Goal: Transaction & Acquisition: Book appointment/travel/reservation

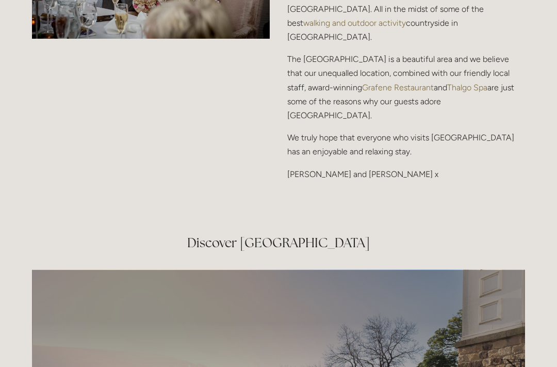
scroll to position [1446, 0]
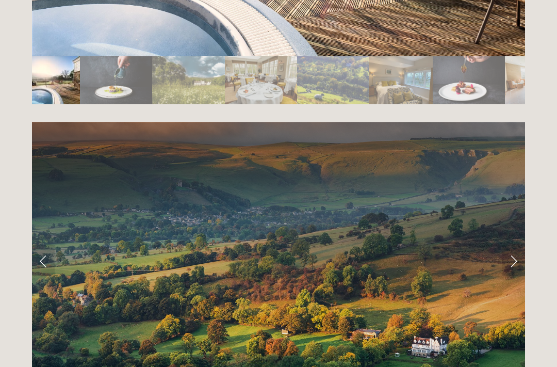
click at [518, 246] on link "Next Slide" at bounding box center [514, 261] width 23 height 31
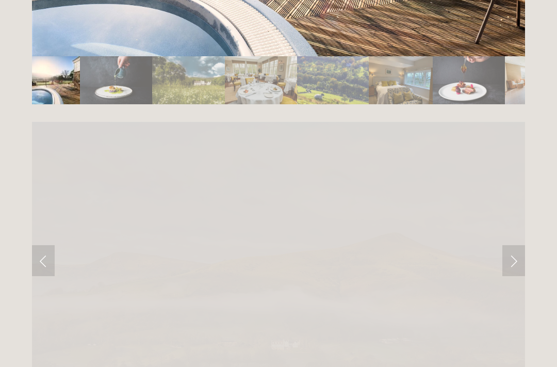
scroll to position [1971, 0]
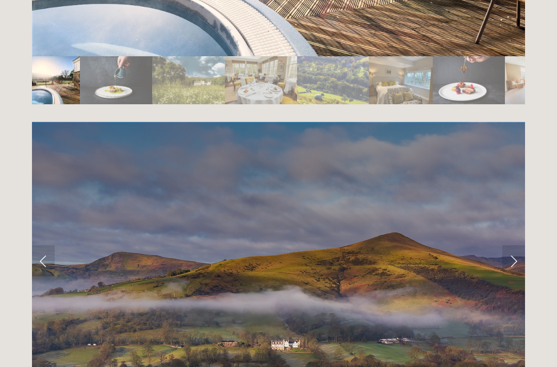
click at [510, 245] on link "Next Slide" at bounding box center [514, 260] width 23 height 31
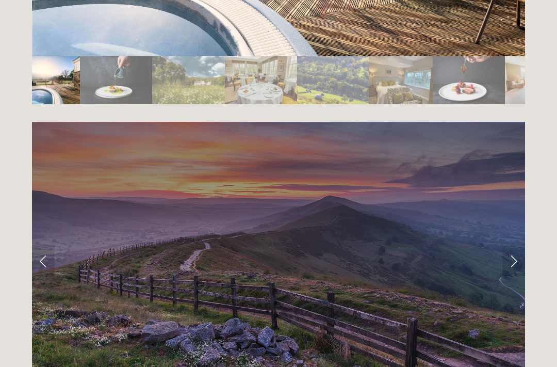
click at [511, 245] on link "Next Slide" at bounding box center [514, 260] width 23 height 31
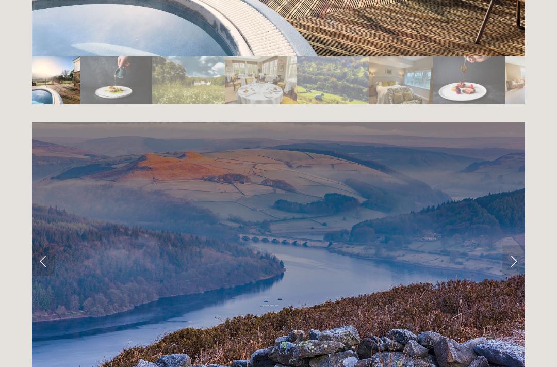
click at [520, 245] on link "Next Slide" at bounding box center [514, 260] width 23 height 31
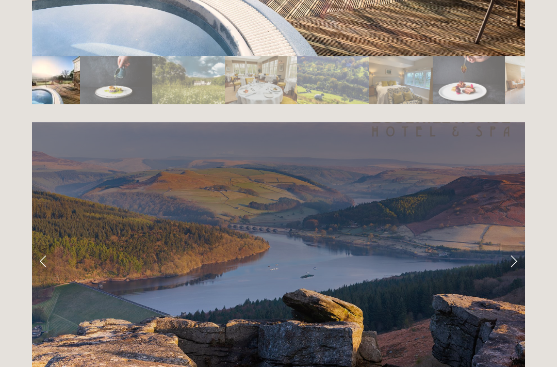
click at [517, 245] on link "Next Slide" at bounding box center [514, 260] width 23 height 31
click at [521, 245] on link "Next Slide" at bounding box center [514, 260] width 23 height 31
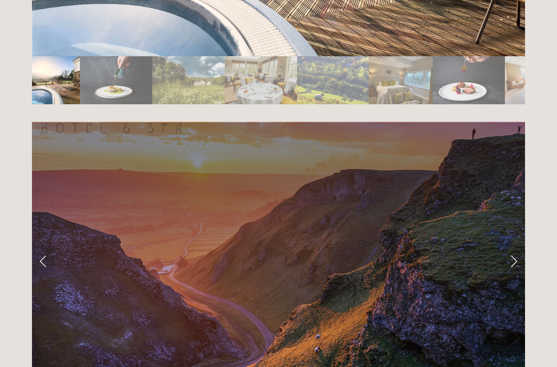
click at [520, 245] on link "Next Slide" at bounding box center [514, 260] width 23 height 31
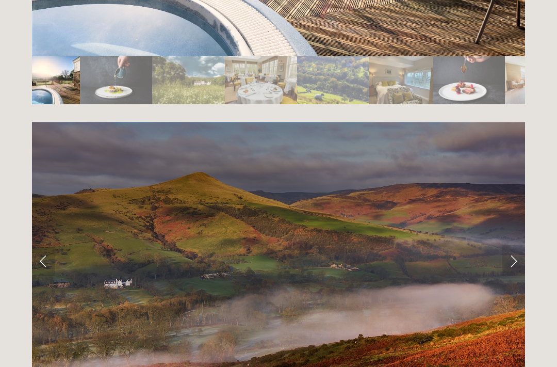
click at [517, 245] on link "Next Slide" at bounding box center [514, 260] width 23 height 31
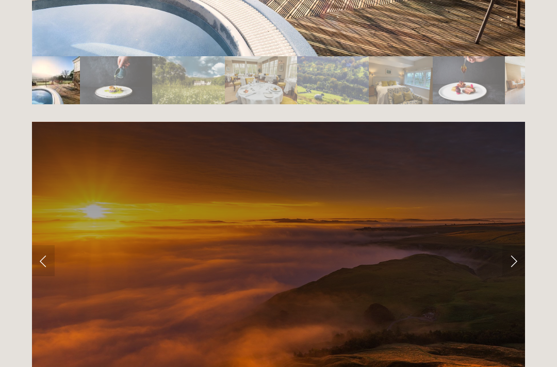
click at [516, 245] on link "Next Slide" at bounding box center [514, 260] width 23 height 31
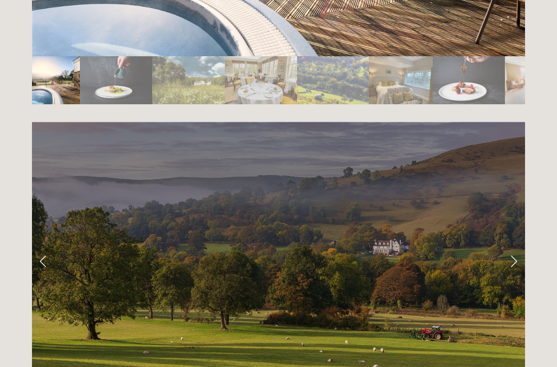
click at [513, 245] on link "Next Slide" at bounding box center [514, 260] width 23 height 31
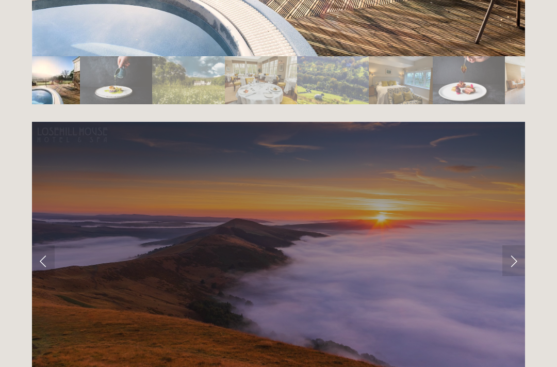
click at [520, 245] on link "Next Slide" at bounding box center [514, 260] width 23 height 31
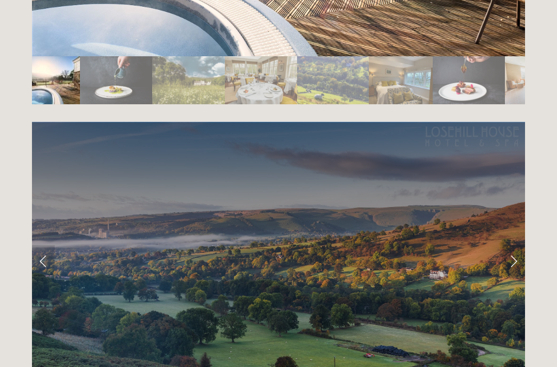
click at [513, 245] on link "Next Slide" at bounding box center [514, 260] width 23 height 31
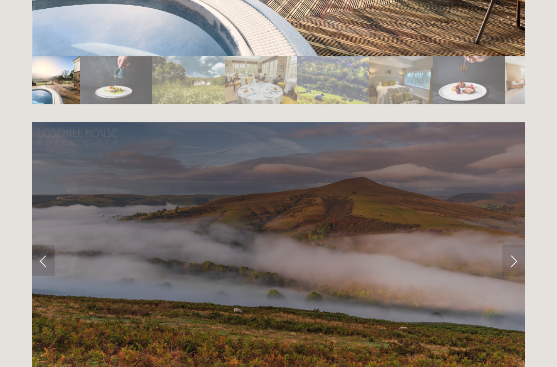
click at [519, 245] on link "Next Slide" at bounding box center [514, 260] width 23 height 31
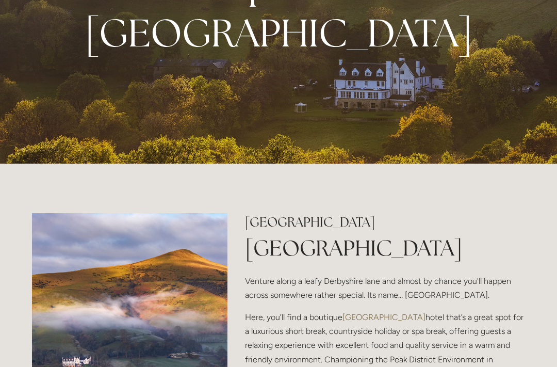
scroll to position [0, 0]
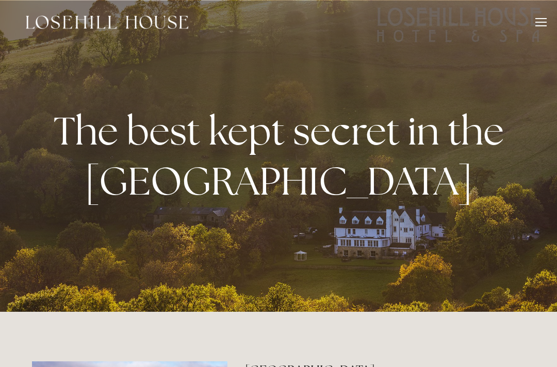
click at [551, 18] on header "Rooms Rooms Your Stay Book a stay Offers Spa" at bounding box center [278, 22] width 557 height 44
click at [539, 23] on div at bounding box center [541, 23] width 11 height 11
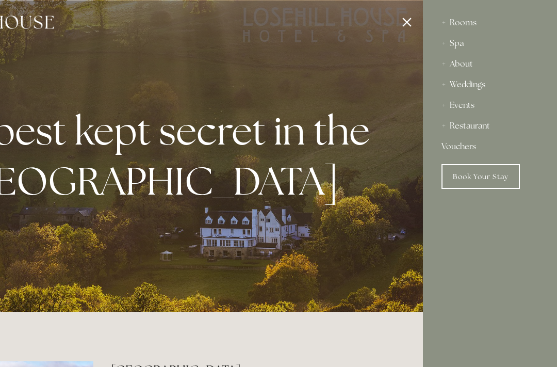
click at [469, 23] on div "Rooms" at bounding box center [490, 22] width 97 height 21
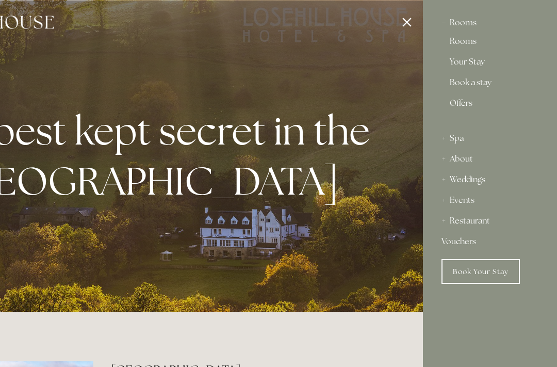
click at [472, 19] on div "Rooms" at bounding box center [490, 22] width 97 height 21
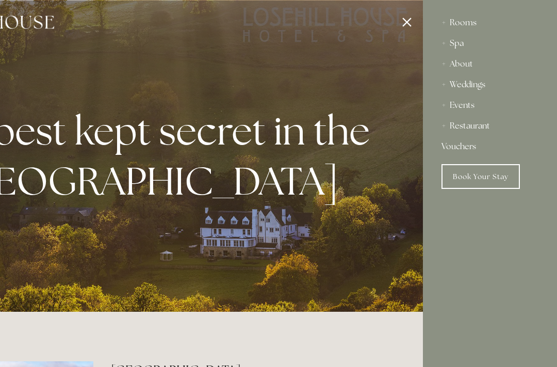
click at [467, 22] on div "Rooms" at bounding box center [490, 22] width 97 height 21
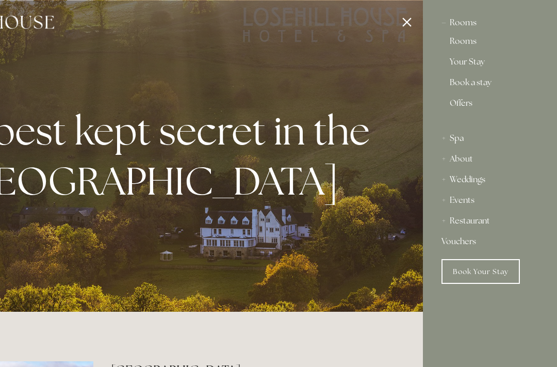
click at [414, 17] on div at bounding box center [144, 183] width 557 height 367
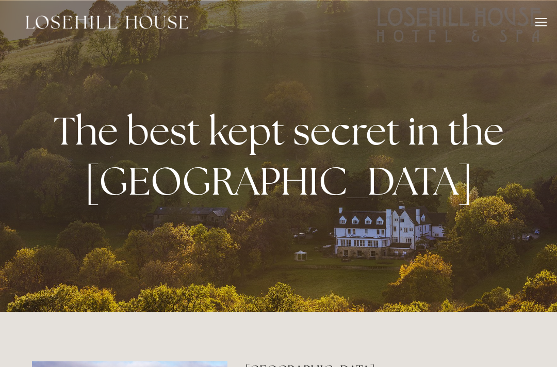
click at [542, 29] on div at bounding box center [541, 23] width 11 height 11
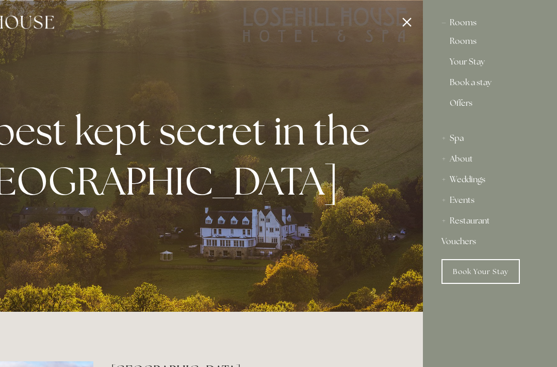
click at [476, 60] on link "Your Stay" at bounding box center [490, 64] width 81 height 12
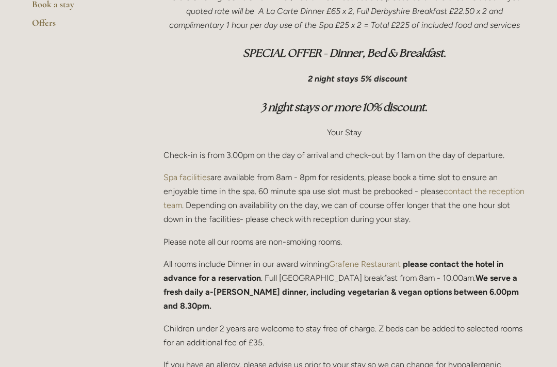
scroll to position [324, 0]
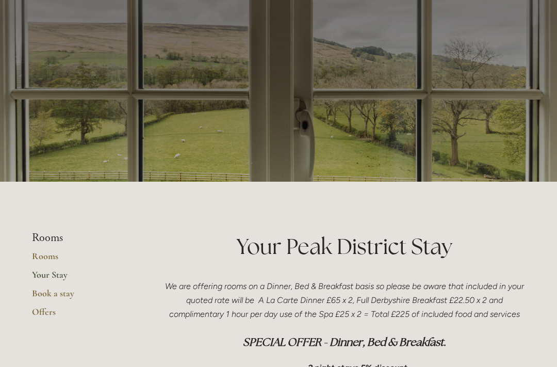
scroll to position [0, 0]
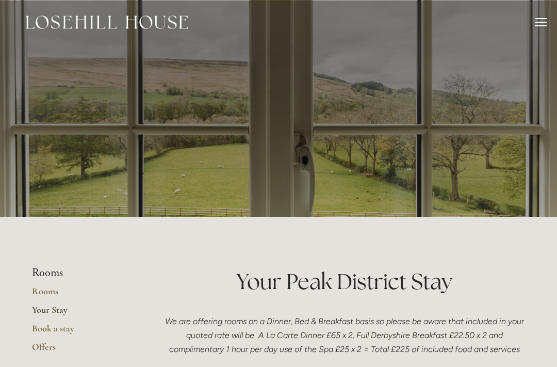
click at [542, 26] on div at bounding box center [541, 23] width 11 height 11
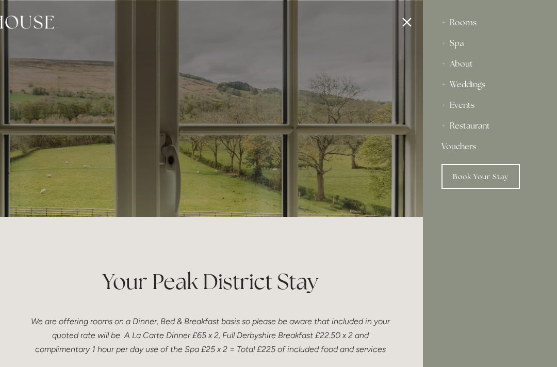
click at [488, 127] on div "Restaurant" at bounding box center [490, 126] width 97 height 21
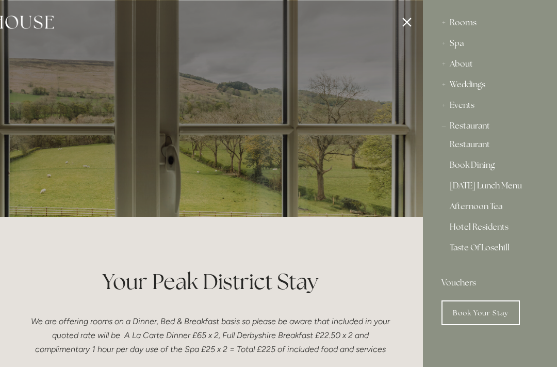
click at [485, 132] on div "Restaurant" at bounding box center [490, 126] width 97 height 21
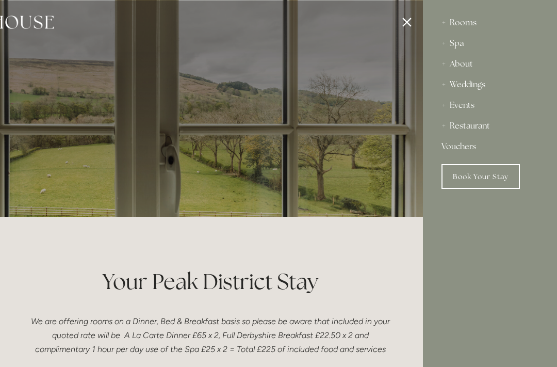
click at [485, 130] on div "Restaurant" at bounding box center [490, 126] width 97 height 21
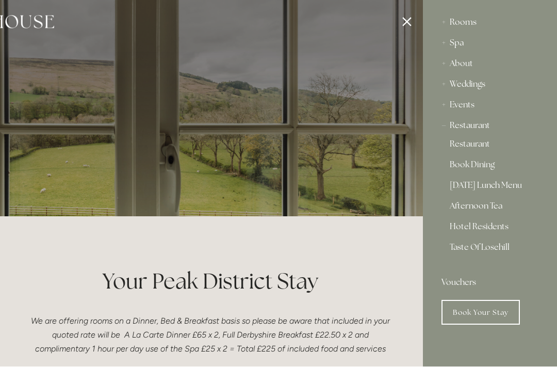
click at [479, 124] on div "Restaurant" at bounding box center [490, 126] width 97 height 21
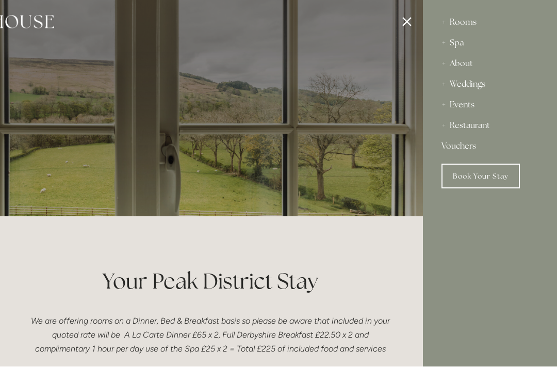
click at [500, 181] on link "Book Your Stay" at bounding box center [481, 176] width 78 height 25
click at [519, 99] on div "Events" at bounding box center [490, 105] width 97 height 21
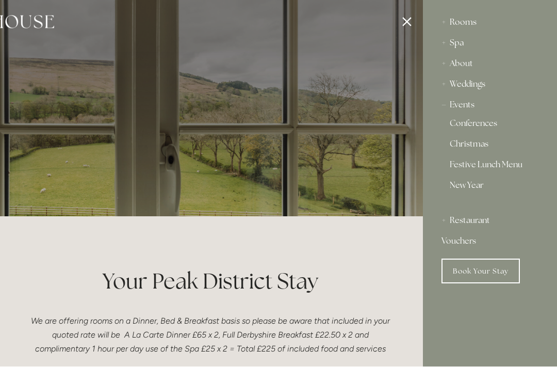
click at [474, 130] on link "Conferences" at bounding box center [490, 126] width 81 height 12
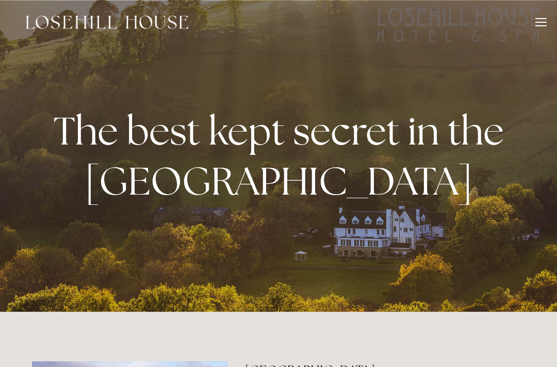
click at [541, 11] on div "Rooms Rooms Your Stay Book a stay Offers Spa About" at bounding box center [278, 22] width 537 height 44
click at [544, 21] on div at bounding box center [541, 23] width 11 height 11
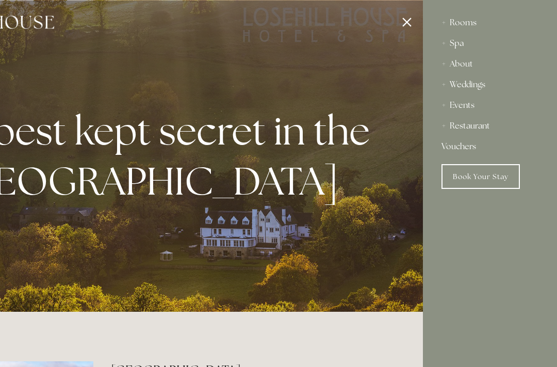
click at [485, 126] on div "Restaurant" at bounding box center [490, 126] width 97 height 21
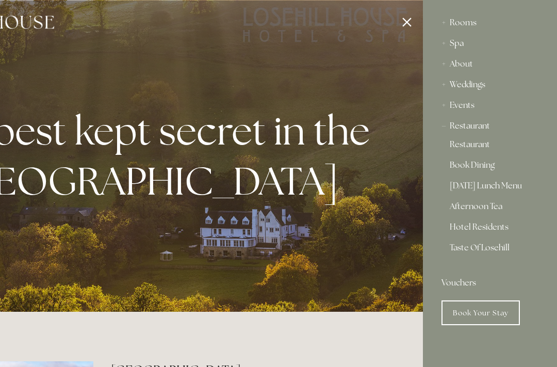
click at [481, 150] on link "Restaurant" at bounding box center [490, 146] width 81 height 12
click at [452, 60] on div "About" at bounding box center [490, 64] width 97 height 21
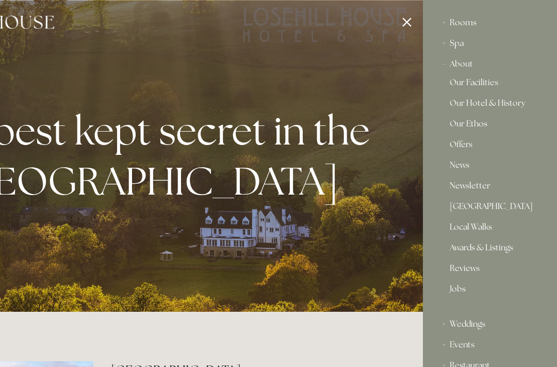
click at [456, 127] on link "Our Ethos" at bounding box center [490, 126] width 81 height 12
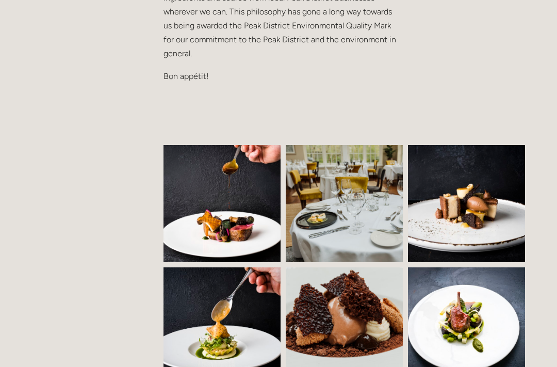
scroll to position [604, 0]
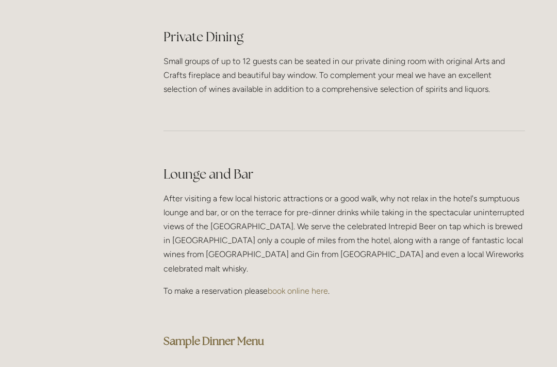
scroll to position [2473, 0]
click at [264, 334] on strong "Sample Dinner Menu" at bounding box center [214, 341] width 101 height 14
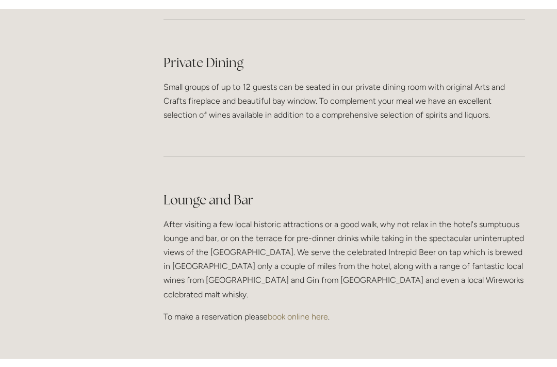
scroll to position [2479, 0]
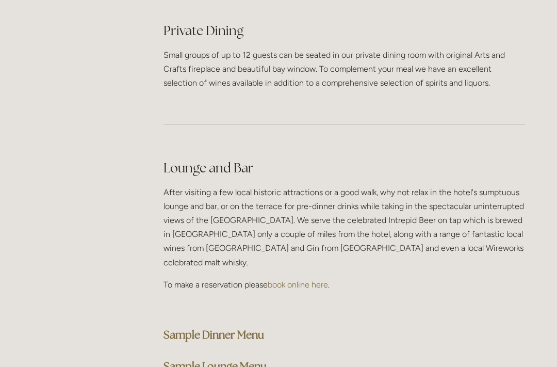
click at [257, 359] on strong "Sample Lounge Menu" at bounding box center [215, 366] width 103 height 14
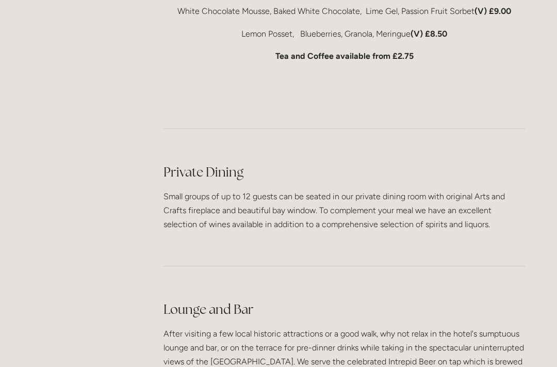
scroll to position [2335, 0]
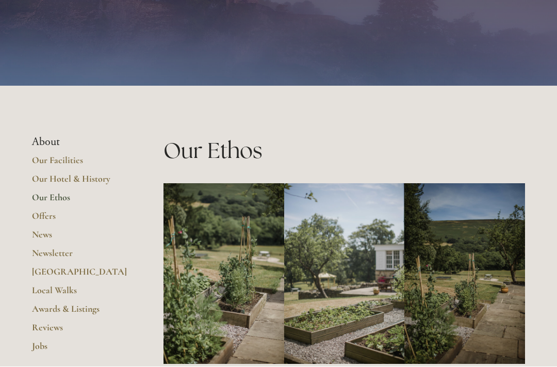
scroll to position [69, 0]
click at [76, 254] on link "Newsletter" at bounding box center [81, 256] width 99 height 19
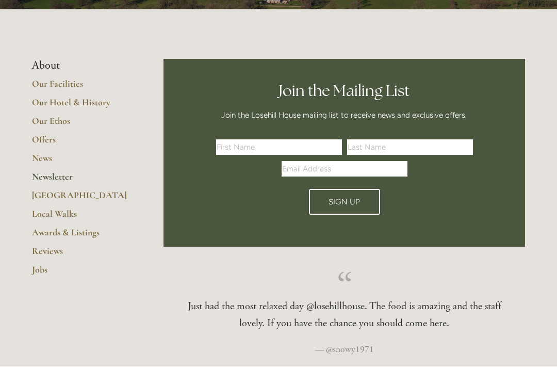
scroll to position [207, 0]
click at [73, 193] on link "[GEOGRAPHIC_DATA]" at bounding box center [81, 198] width 99 height 19
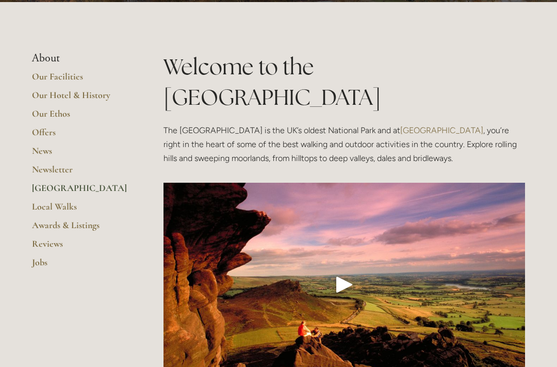
scroll to position [194, 0]
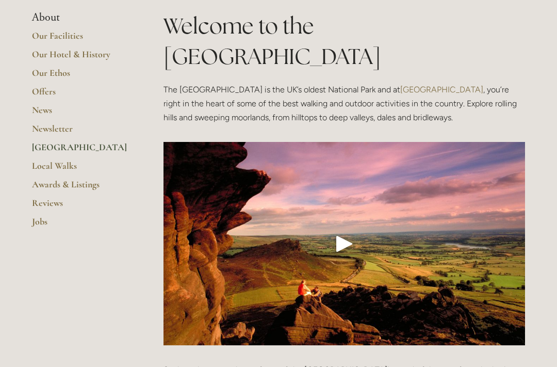
click at [343, 231] on div "Play" at bounding box center [344, 243] width 25 height 25
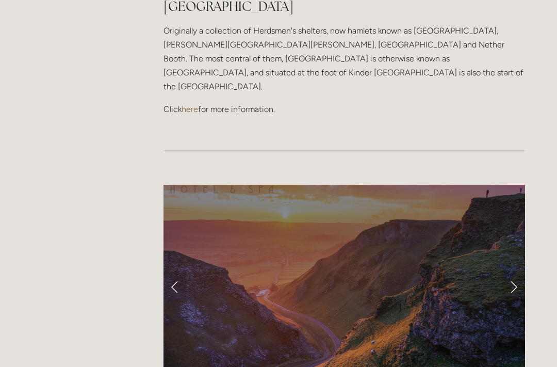
scroll to position [845, 0]
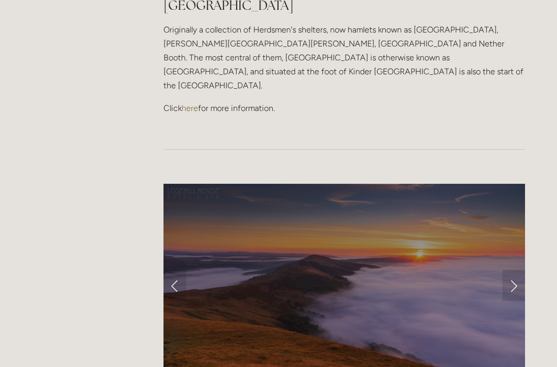
click at [196, 103] on link "here" at bounding box center [190, 108] width 17 height 10
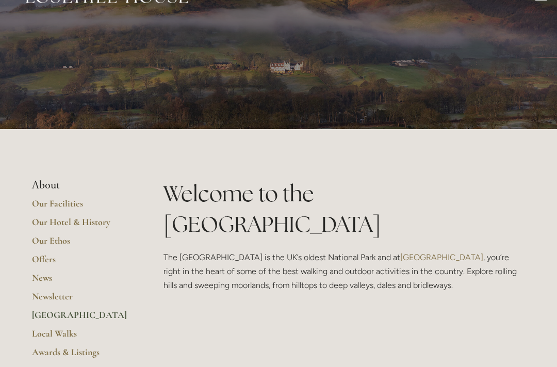
scroll to position [0, 0]
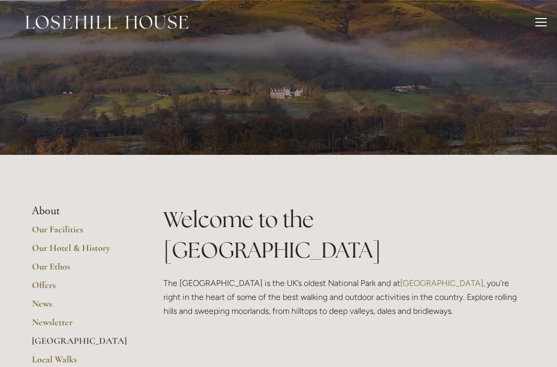
click at [537, 18] on div "Rooms Rooms Your Stay Book a stay Offers Spa About" at bounding box center [278, 22] width 537 height 44
click at [539, 28] on div at bounding box center [541, 23] width 11 height 11
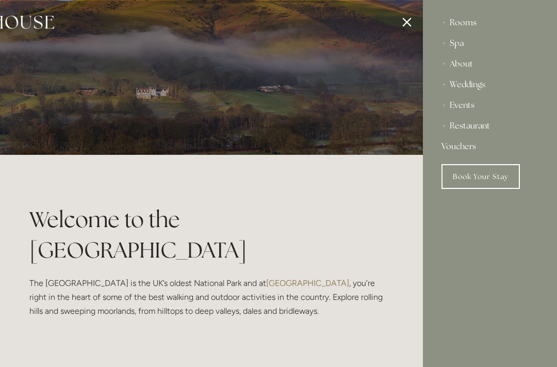
click at [490, 183] on link "Book Your Stay" at bounding box center [481, 176] width 78 height 25
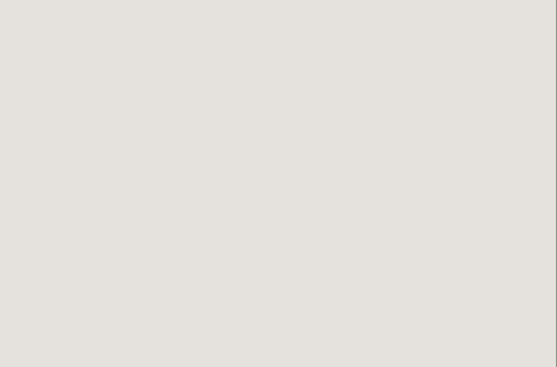
scroll to position [614, 1]
